Goal: Check status: Check status

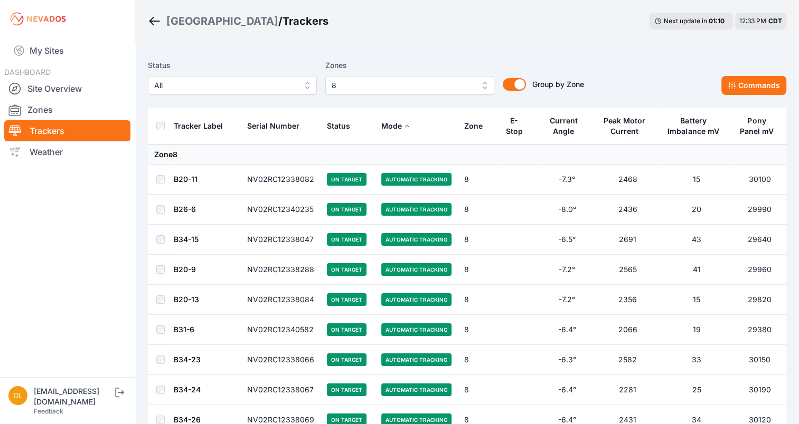
click at [761, 41] on div "Sunlight Road / Trackers Next update in 01 : 10 12:33 PM CDT" at bounding box center [466, 21] width 663 height 42
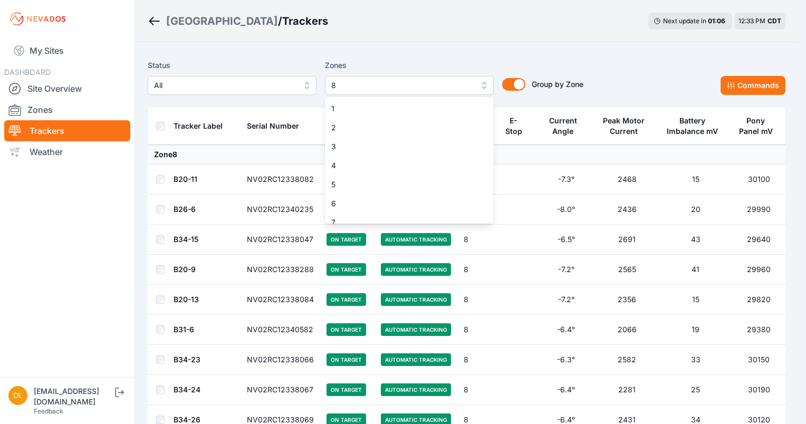
click at [424, 83] on span "8" at bounding box center [401, 85] width 141 height 13
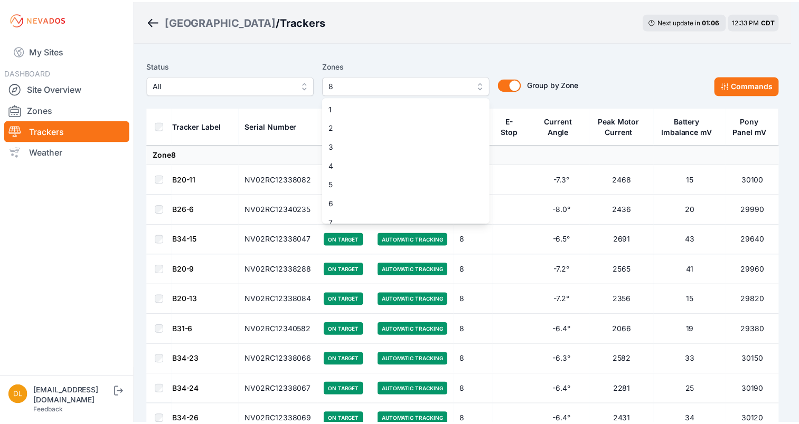
scroll to position [27, 0]
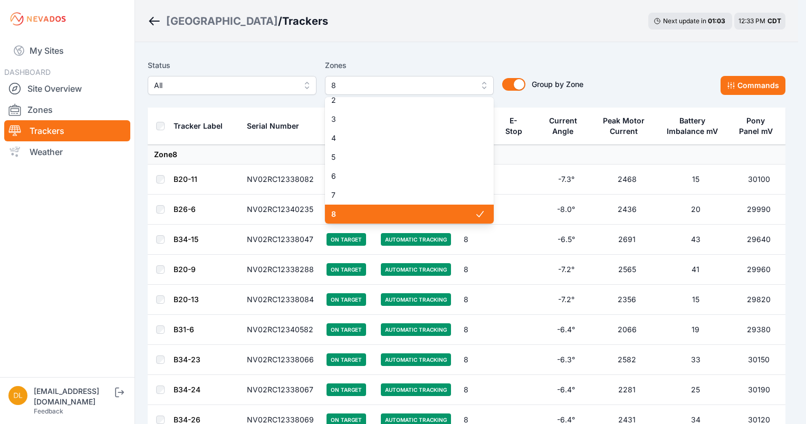
click at [475, 215] on icon at bounding box center [480, 214] width 11 height 11
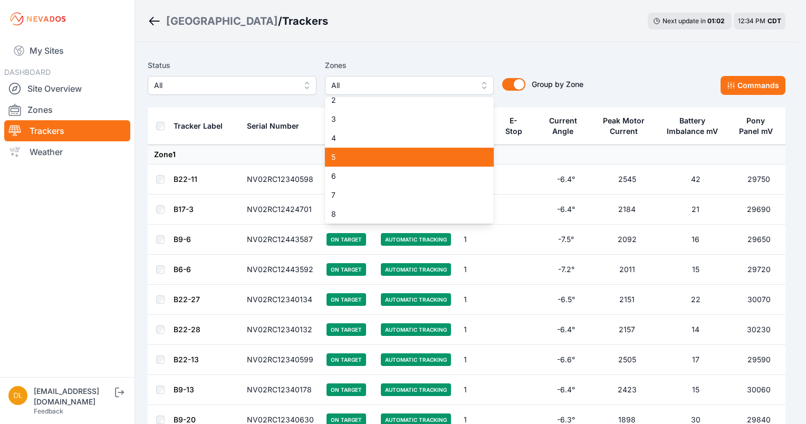
click at [410, 163] on div "5" at bounding box center [409, 157] width 169 height 19
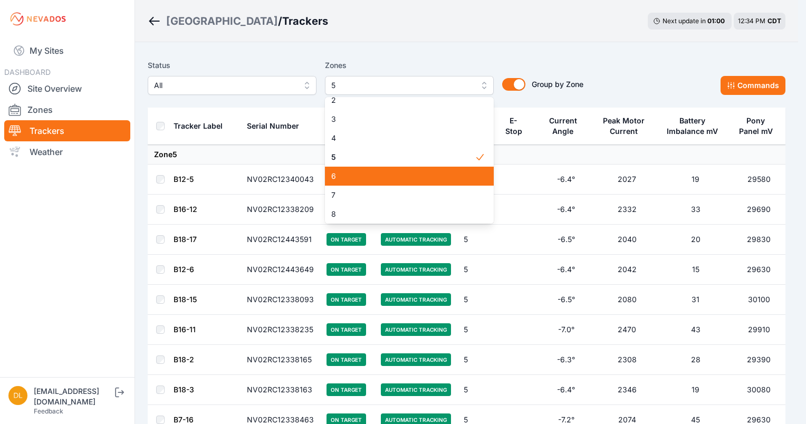
click at [412, 180] on span "6" at bounding box center [403, 176] width 144 height 11
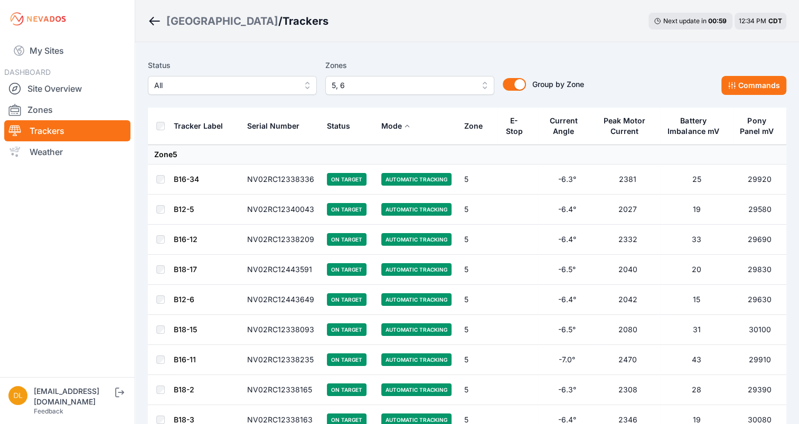
click at [426, 32] on div "Sunlight Road / Trackers Next update in 00 : 59 12:34 PM CDT" at bounding box center [466, 21] width 663 height 42
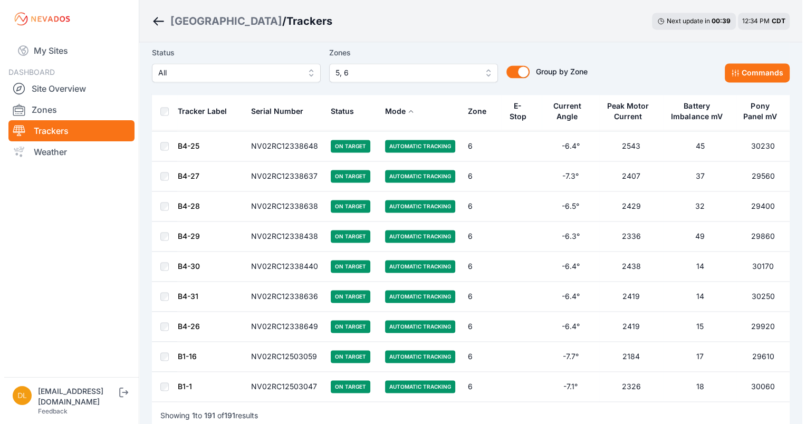
scroll to position [5507, 0]
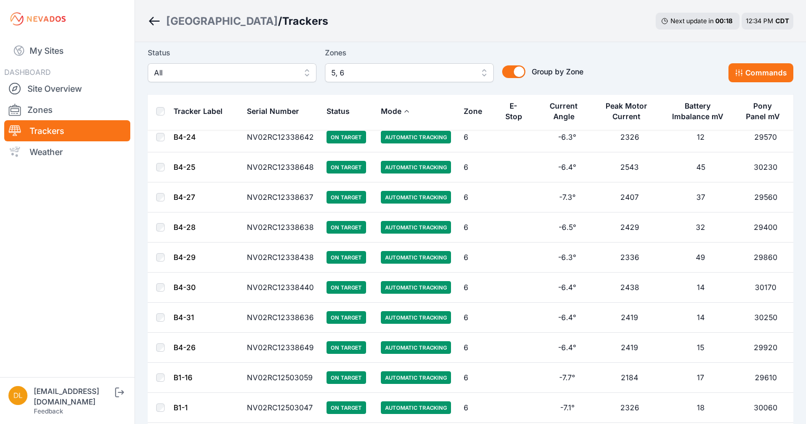
click at [431, 76] on span "5, 6" at bounding box center [401, 73] width 141 height 13
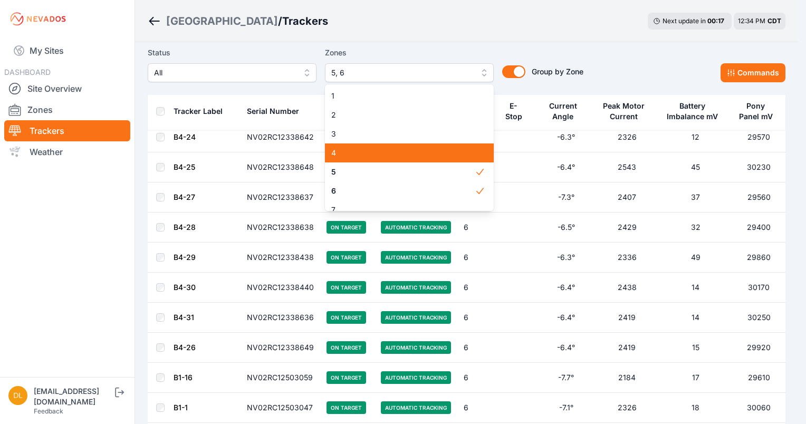
click at [435, 159] on div "4" at bounding box center [409, 153] width 169 height 19
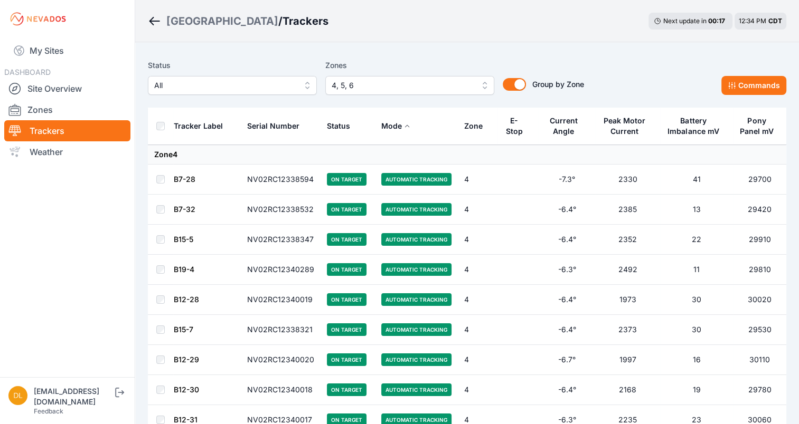
click at [492, 39] on div "Sunlight Road / Trackers Next update in 00 : 17 12:34 PM CDT" at bounding box center [466, 21] width 663 height 42
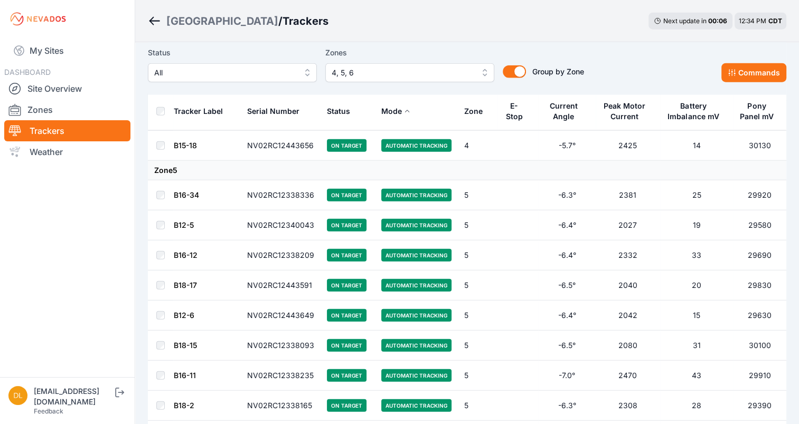
scroll to position [2512, 0]
